Goal: Transaction & Acquisition: Purchase product/service

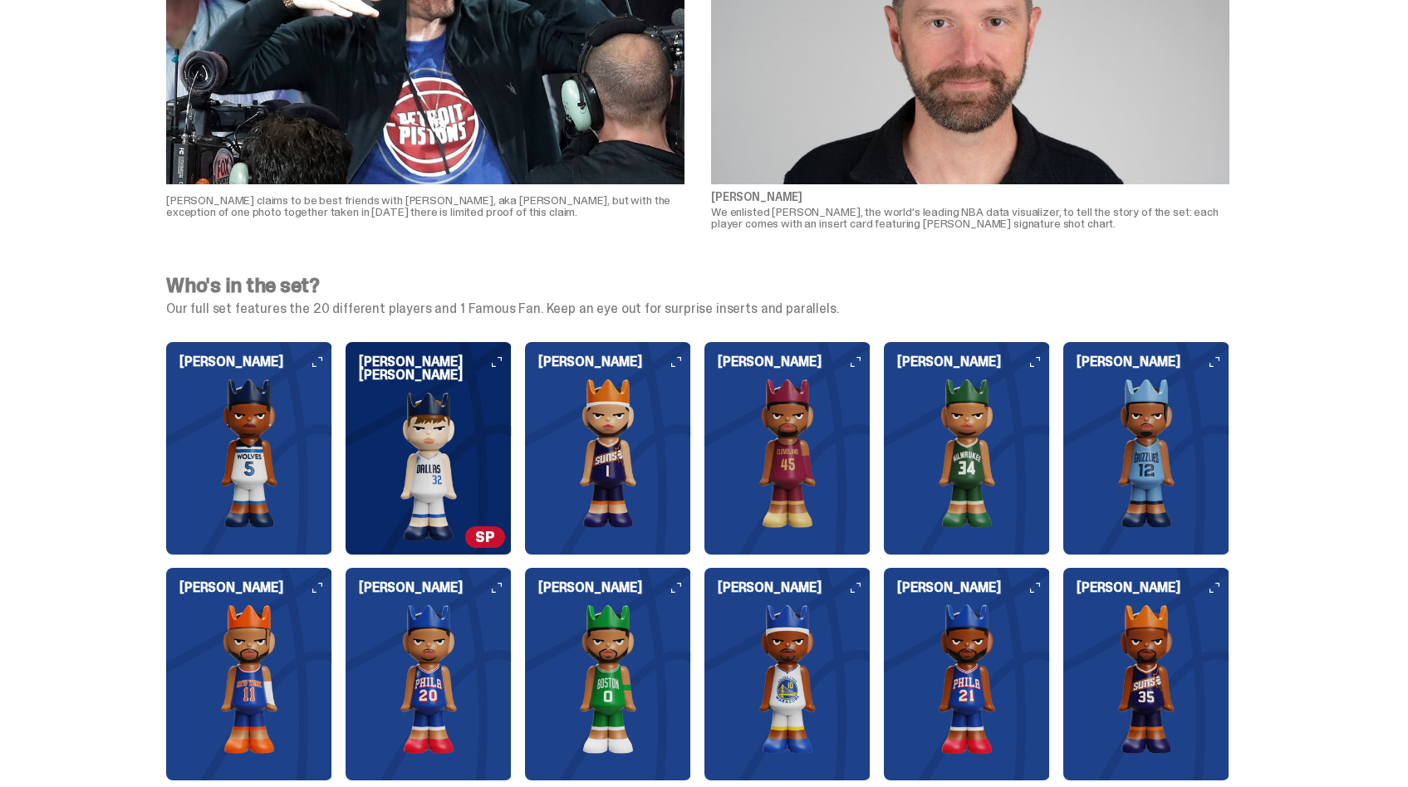
scroll to position [1189, 0]
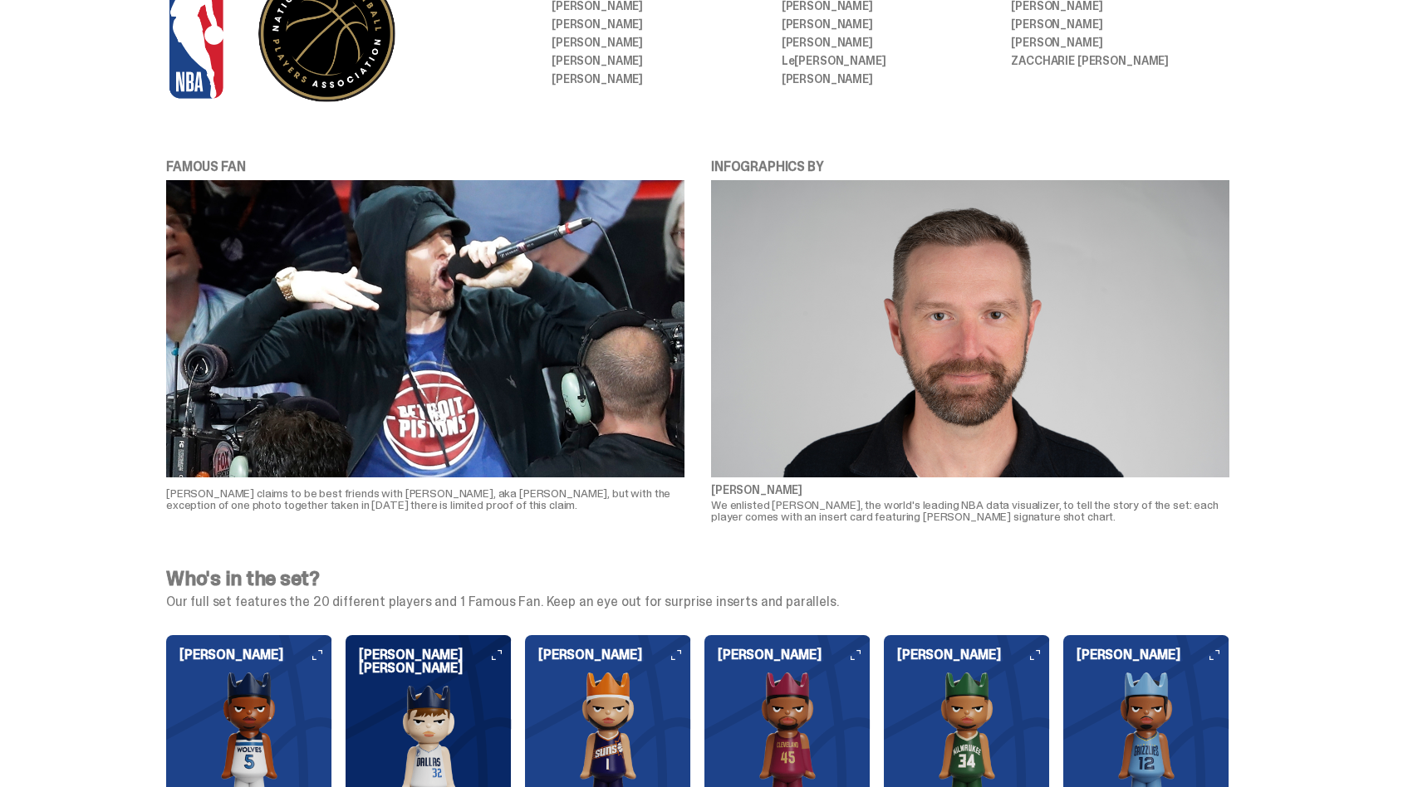
click at [444, 693] on img at bounding box center [429, 759] width 166 height 149
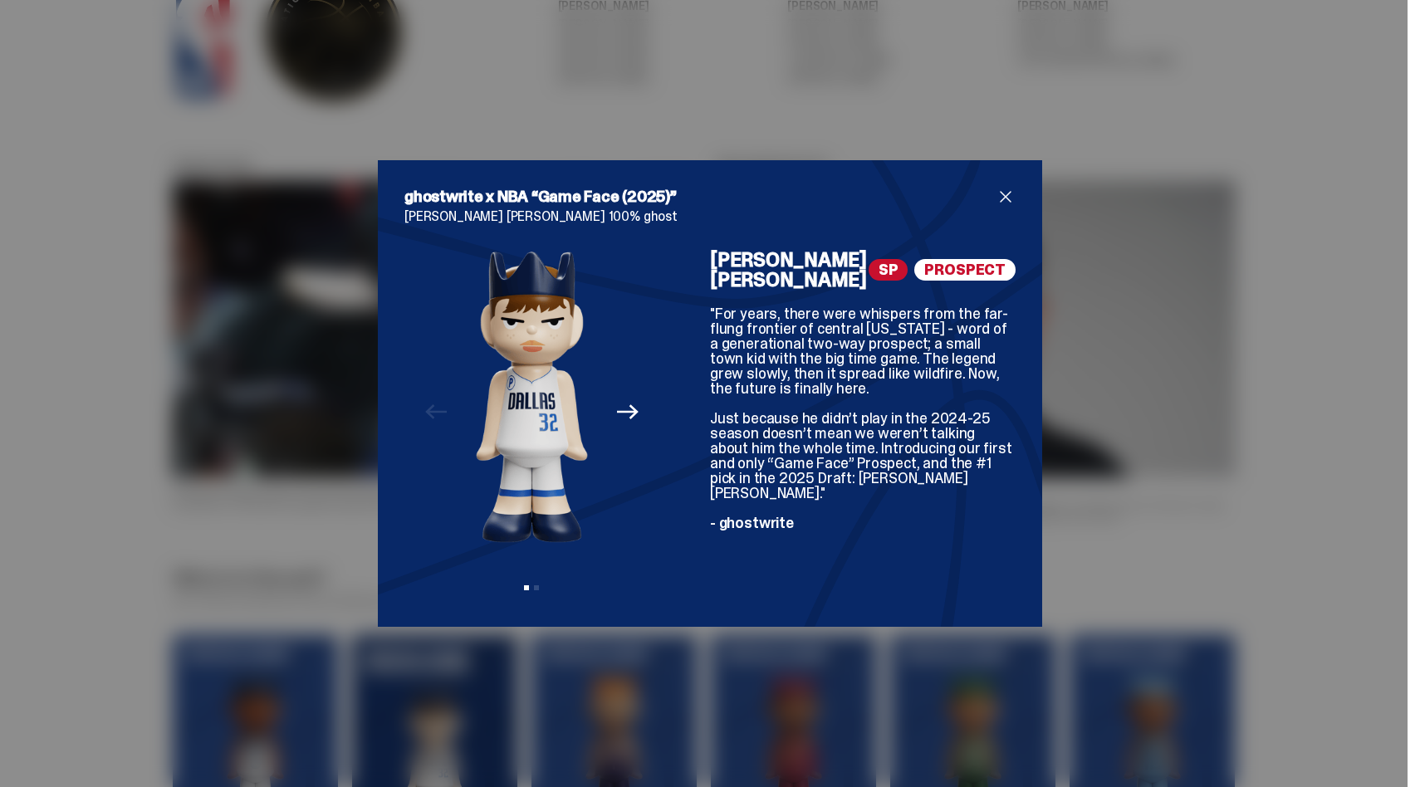
click at [242, 479] on div "ghostwrite x NBA “Game Face (2025)” Cooper Flagg 100% ghost Previous Next View …" at bounding box center [710, 393] width 1420 height 787
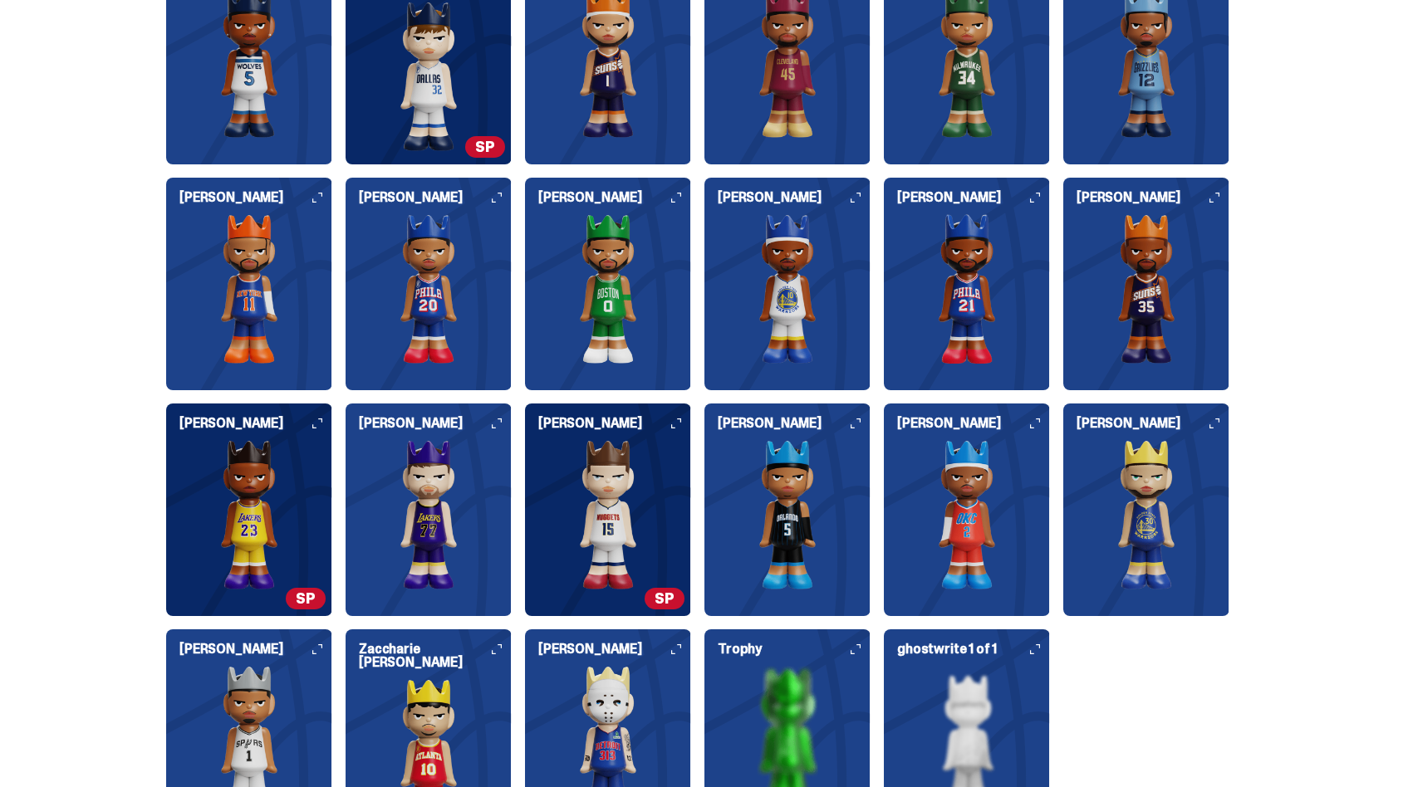
scroll to position [2144, 0]
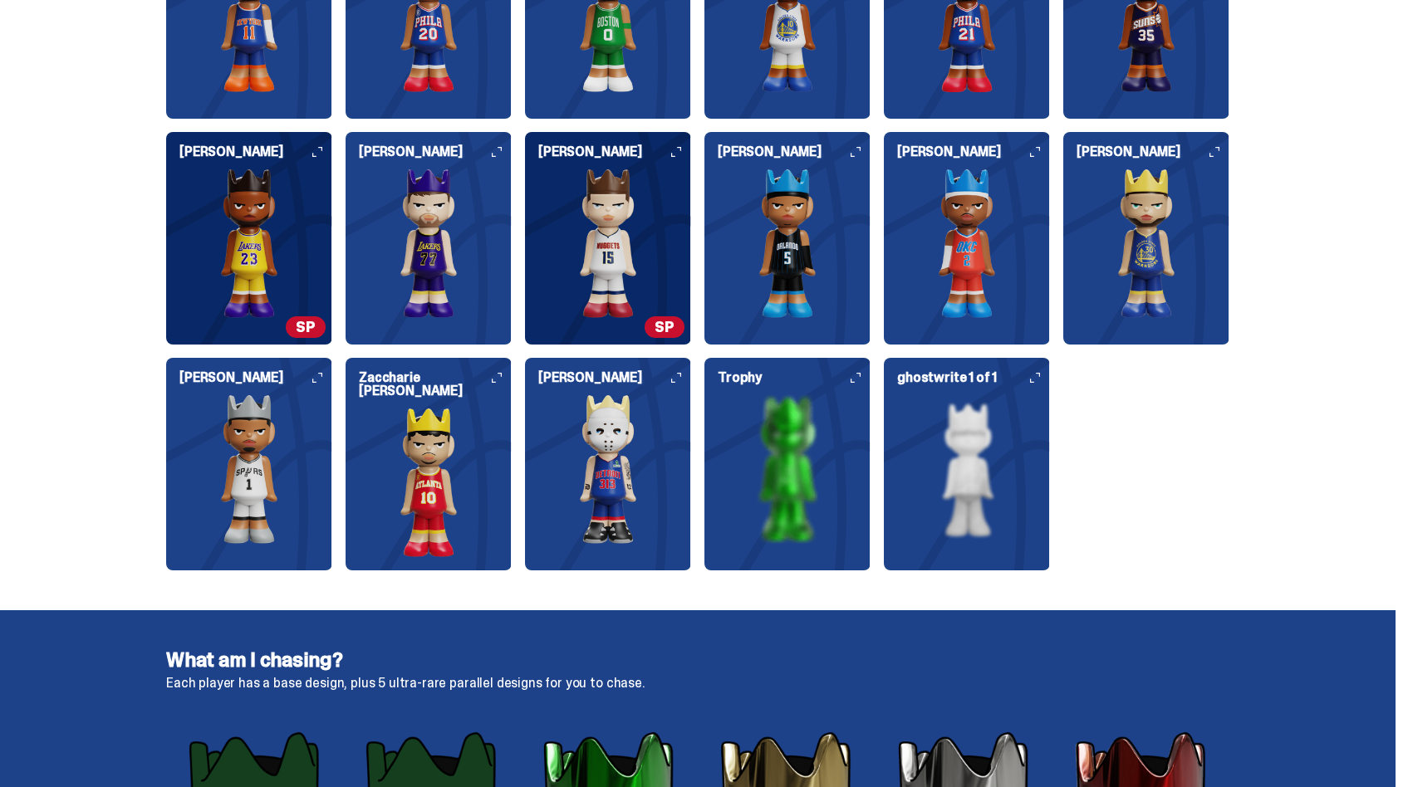
click at [319, 156] on use at bounding box center [317, 152] width 10 height 10
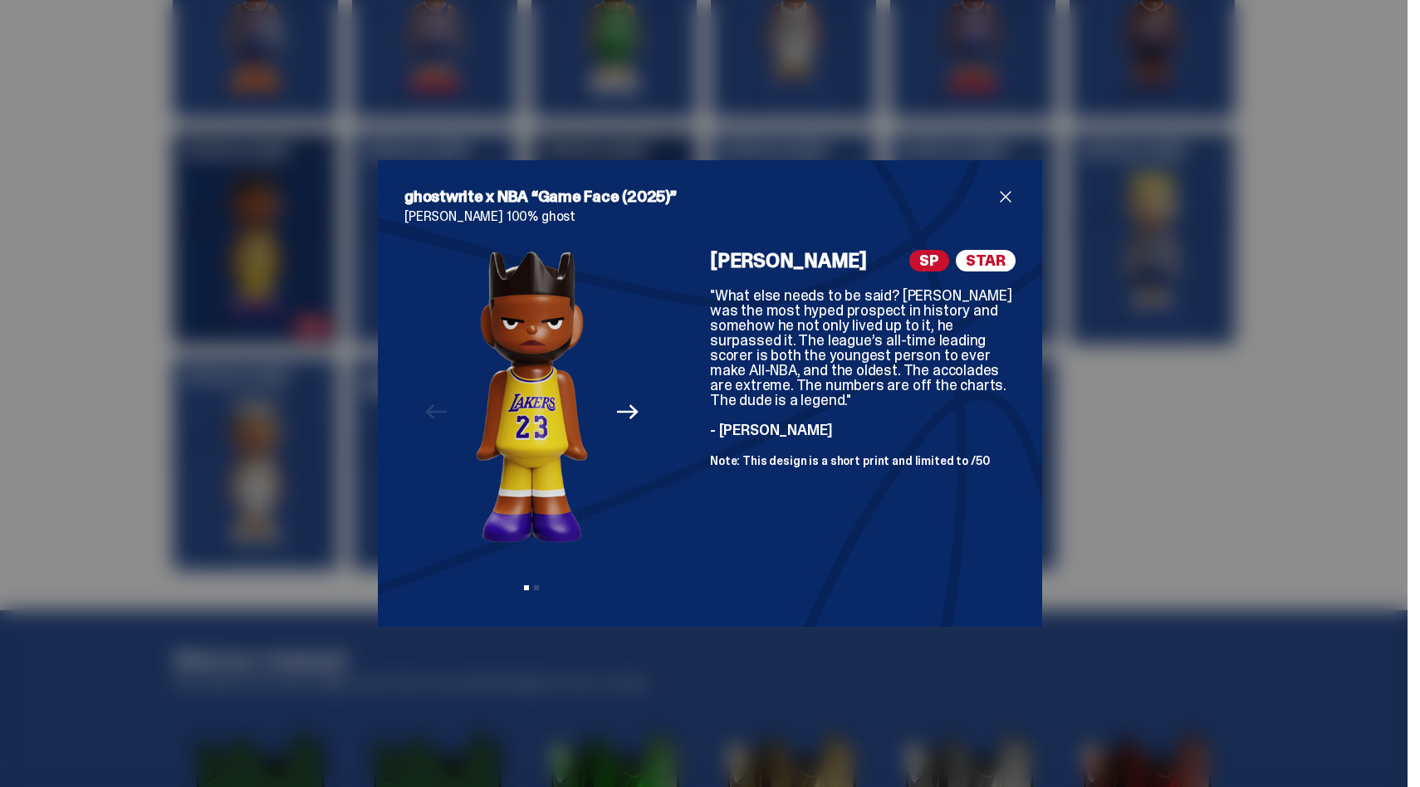
click at [937, 262] on span "SP" at bounding box center [929, 261] width 40 height 22
click at [966, 262] on span "STAR" at bounding box center [986, 261] width 60 height 22
click at [999, 198] on span "close" at bounding box center [1006, 197] width 20 height 20
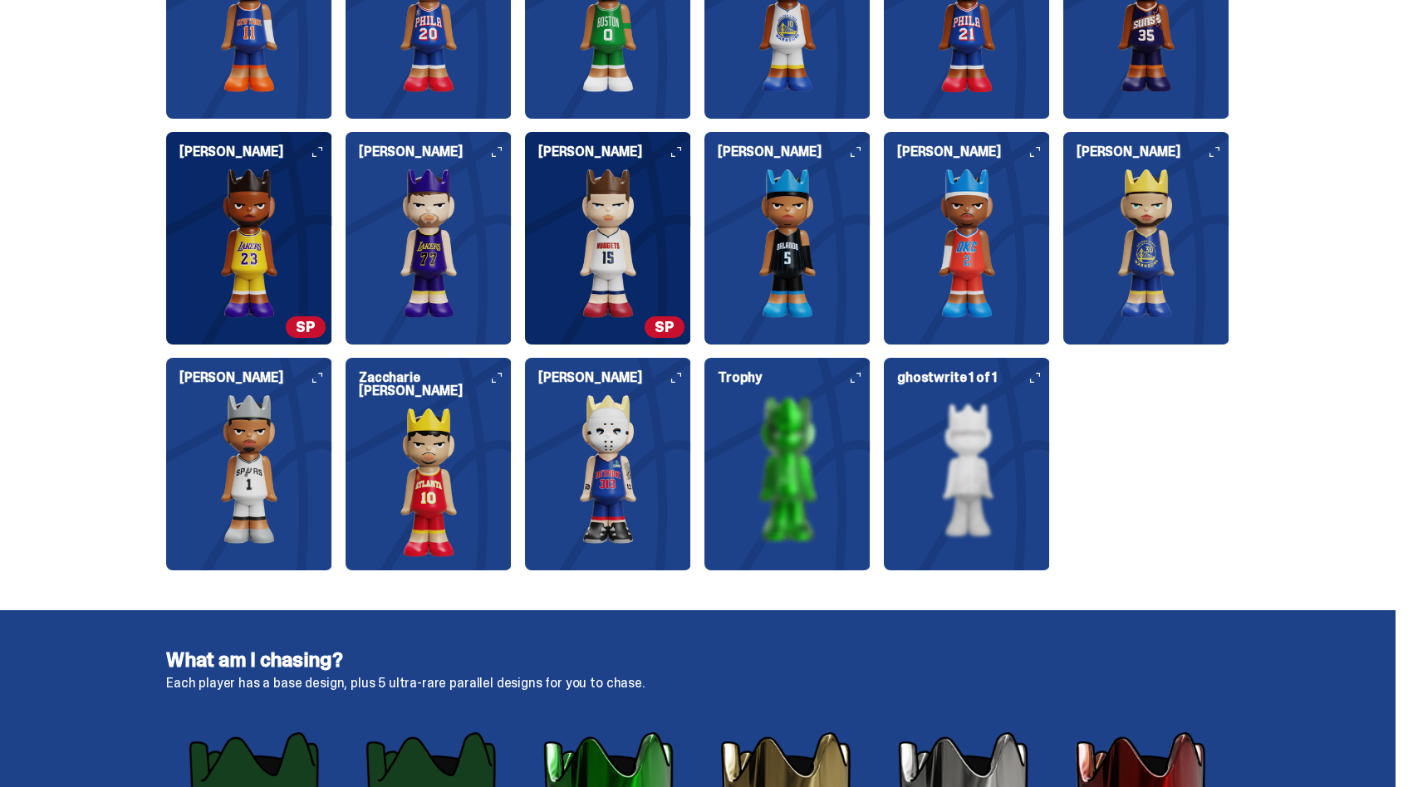
click at [664, 218] on img at bounding box center [608, 243] width 166 height 149
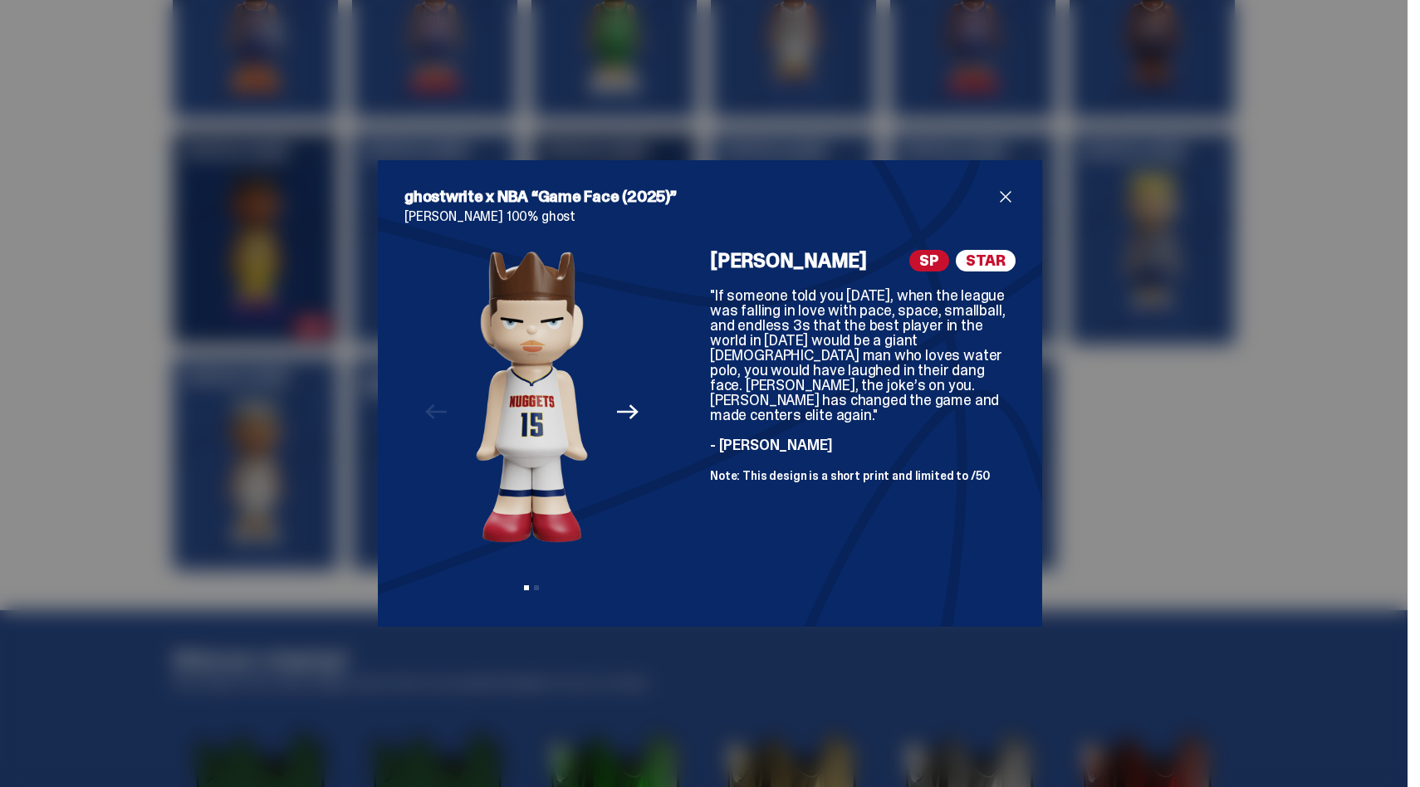
click at [1001, 190] on span "close" at bounding box center [1006, 197] width 20 height 20
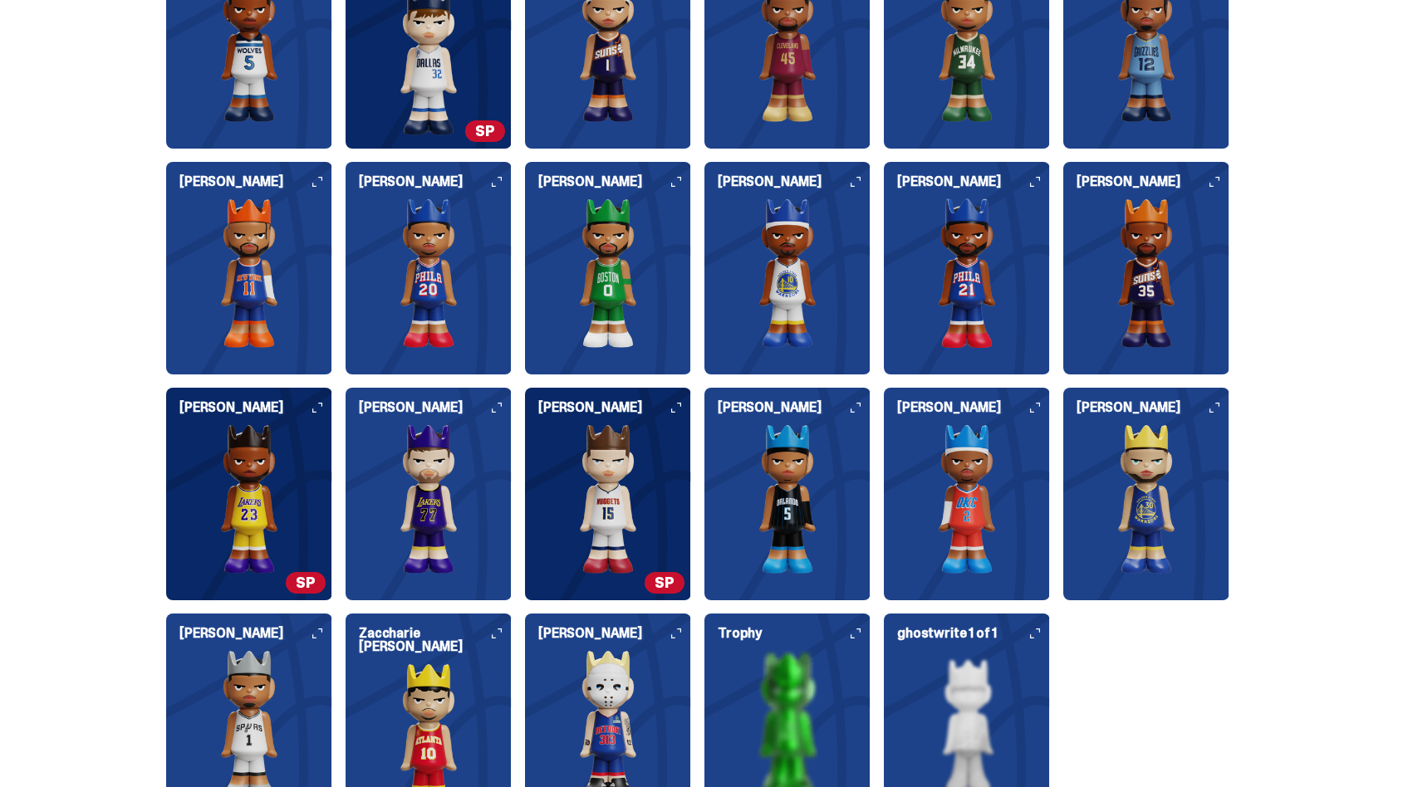
scroll to position [1818, 0]
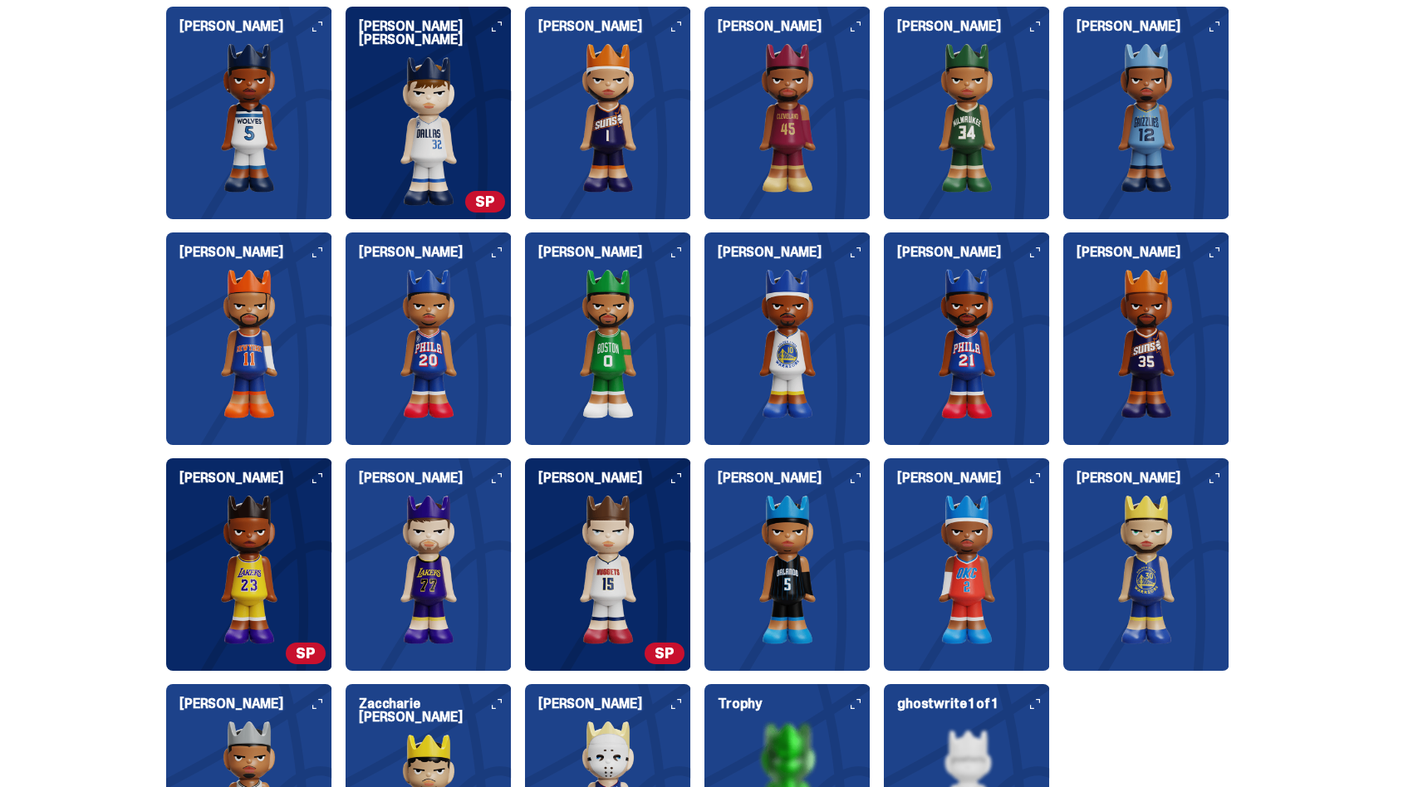
click at [475, 129] on img at bounding box center [429, 130] width 166 height 149
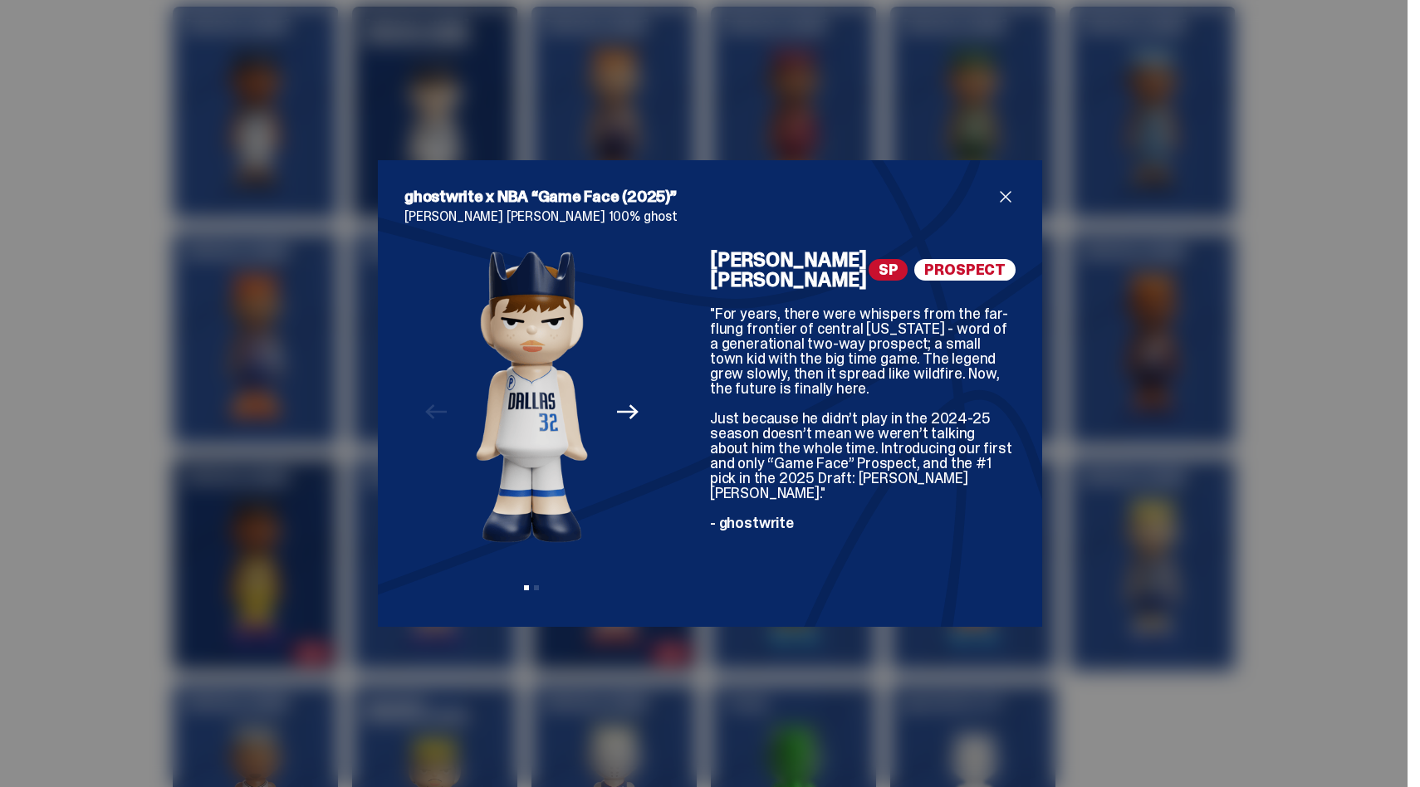
click at [997, 199] on span "close" at bounding box center [1006, 197] width 20 height 20
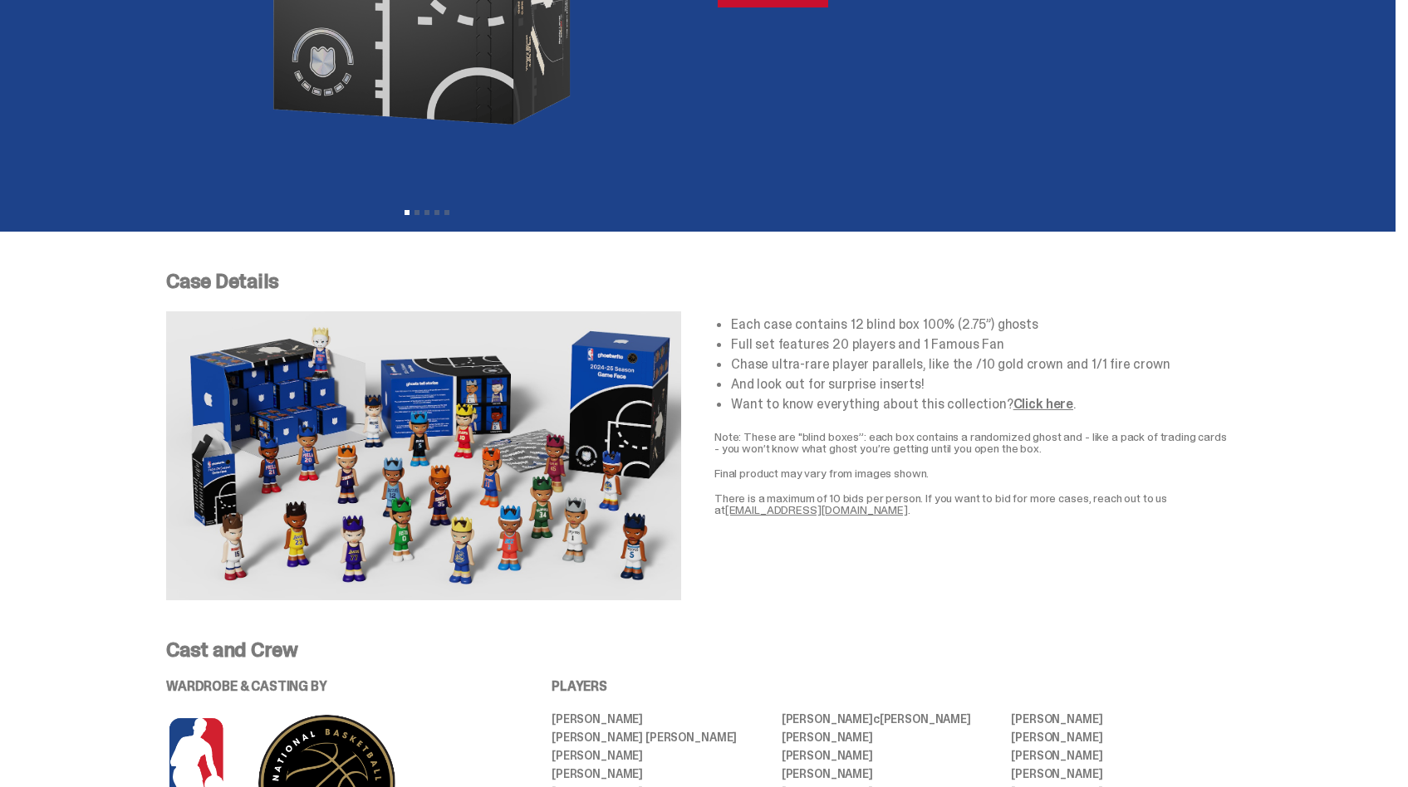
scroll to position [468, 0]
